Goal: Information Seeking & Learning: Learn about a topic

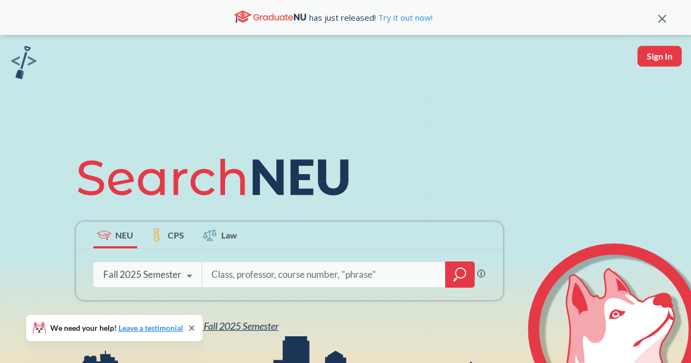
click at [243, 322] on span "NEU Fall 2025 Semester" at bounding box center [231, 326] width 96 height 12
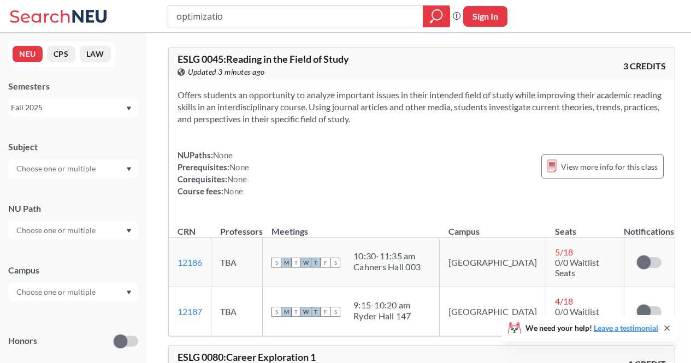
type input "optimization"
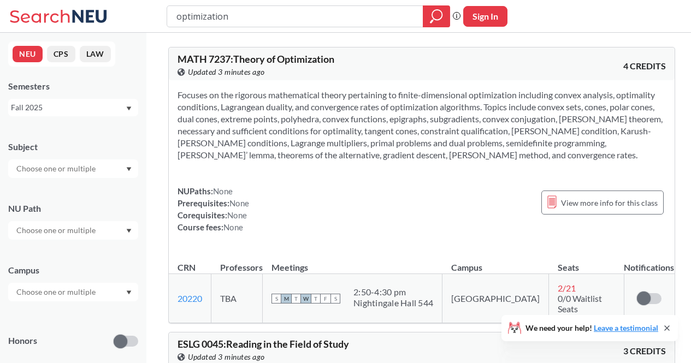
drag, startPoint x: 253, startPoint y: 7, endPoint x: 131, endPoint y: 21, distance: 122.7
click at [131, 21] on div "optimization Phrase search guarantees the exact search appears in the results. …" at bounding box center [345, 16] width 691 height 33
type input "robotic"
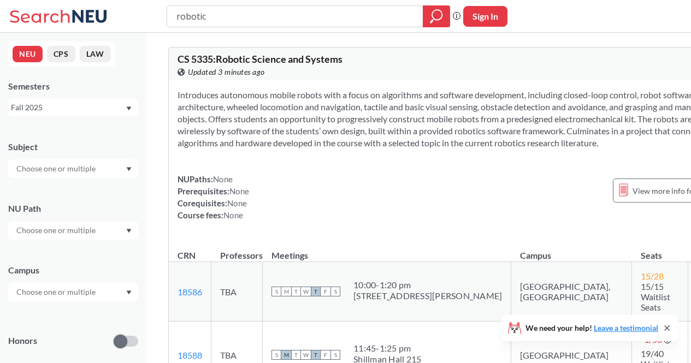
type input "robotica"
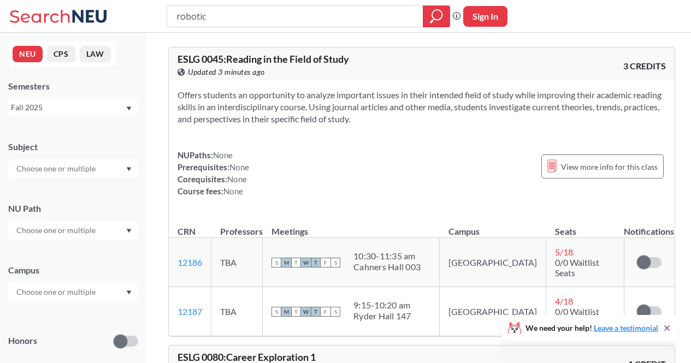
type input "robotics"
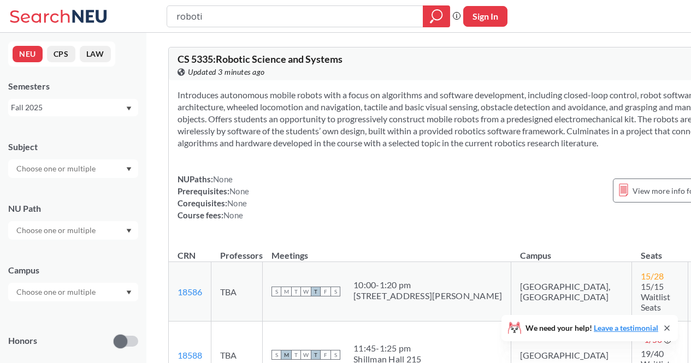
type input "robot"
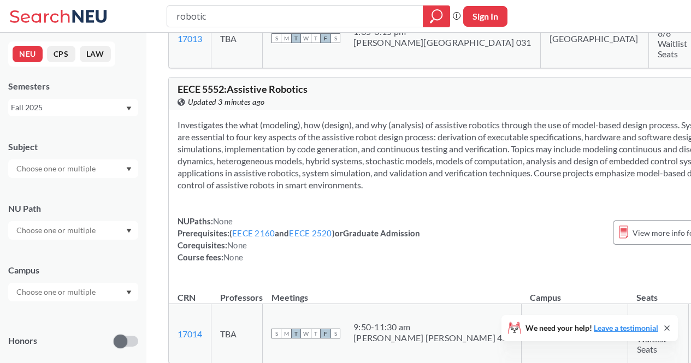
scroll to position [1256, 0]
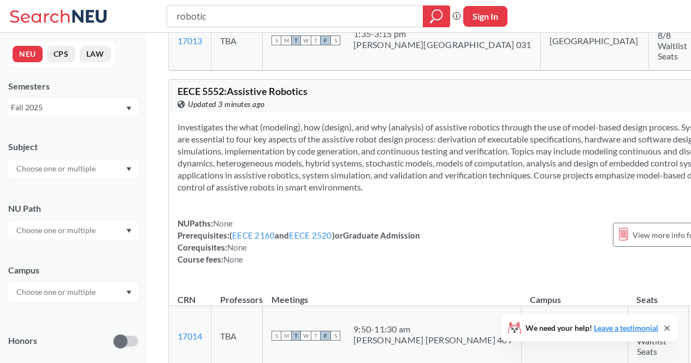
click at [418, 165] on div "Investigates the what (modeling), how (design), and why (analysis) of assistive…" at bounding box center [458, 198] width 578 height 171
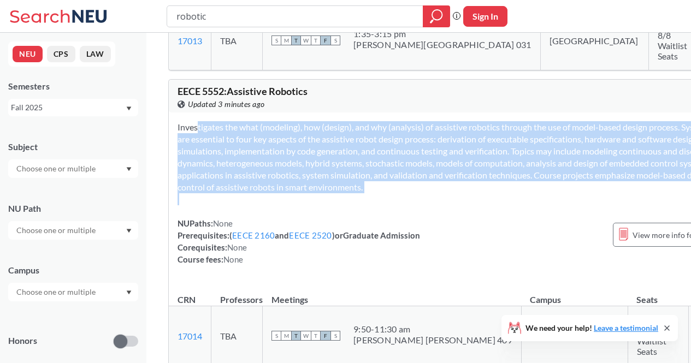
drag, startPoint x: 418, startPoint y: 165, endPoint x: 429, endPoint y: 157, distance: 13.0
click at [429, 157] on div "Investigates the what (modeling), how (design), and why (analysis) of assistive…" at bounding box center [458, 198] width 578 height 171
click at [429, 157] on section "Investigates the what (modeling), how (design), and why (analysis) of assistive…" at bounding box center [458, 157] width 560 height 72
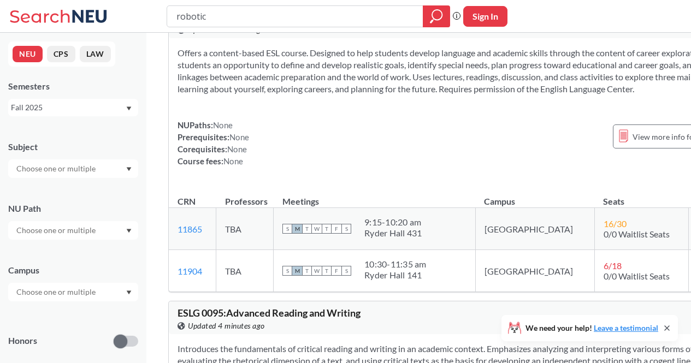
scroll to position [3004, 0]
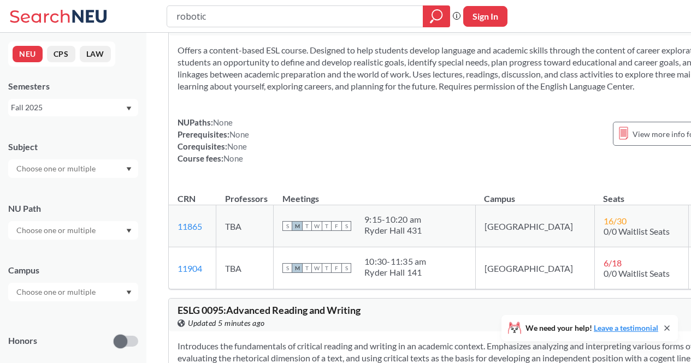
drag, startPoint x: 449, startPoint y: 263, endPoint x: 460, endPoint y: 208, distance: 56.3
click at [449, 263] on div "CS 5335 : Robotic Science and Systems View this course on Banner. Updated 5 min…" at bounding box center [457, 267] width 579 height 6449
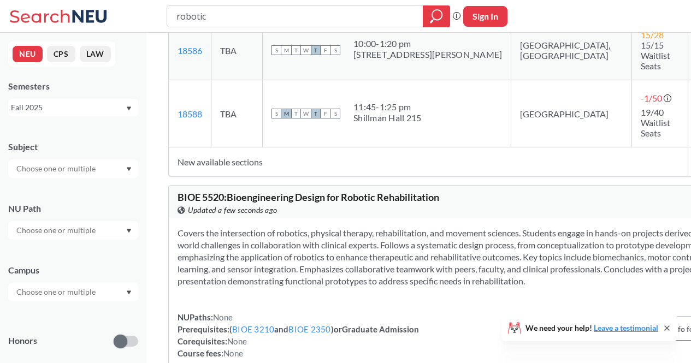
scroll to position [0, 0]
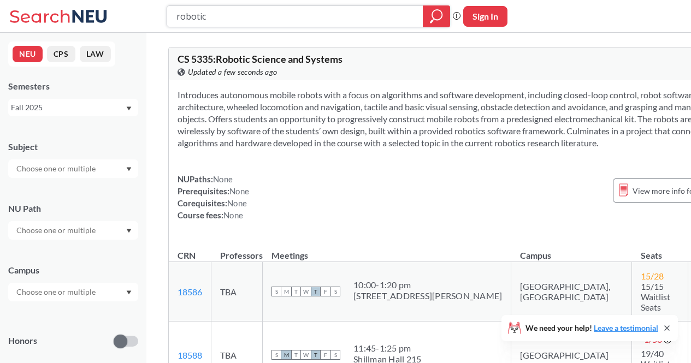
click at [280, 17] on input "robotic" at bounding box center [295, 16] width 240 height 19
type input "robot"
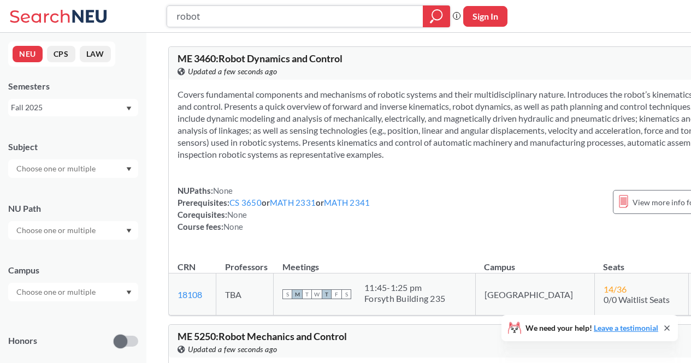
scroll to position [275, 0]
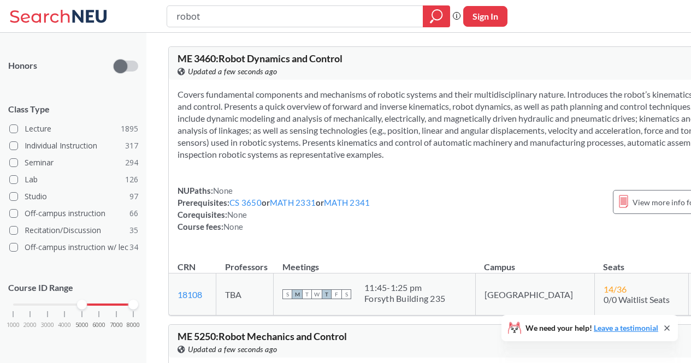
drag, startPoint x: 14, startPoint y: 306, endPoint x: 104, endPoint y: 298, distance: 90.5
click at [104, 298] on div "Course ID Range 1000 2000 3000 4000 5000 6000 7000 8000" at bounding box center [73, 310] width 130 height 79
click at [95, 306] on div at bounding box center [99, 305] width 10 height 10
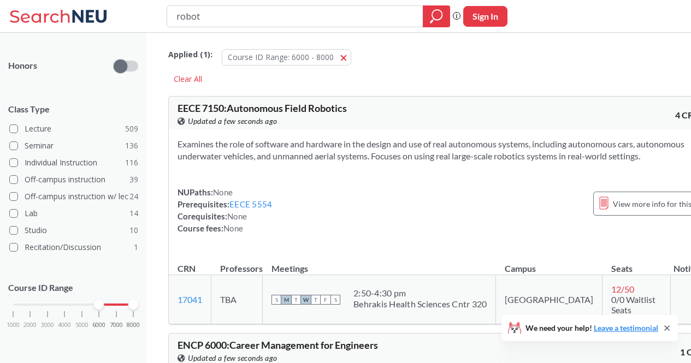
drag, startPoint x: 96, startPoint y: 306, endPoint x: 75, endPoint y: 306, distance: 20.8
click at [75, 306] on div "1000 2000 3000 4000 5000 6000 7000 8000" at bounding box center [73, 305] width 120 height 8
